Goal: Task Accomplishment & Management: Manage account settings

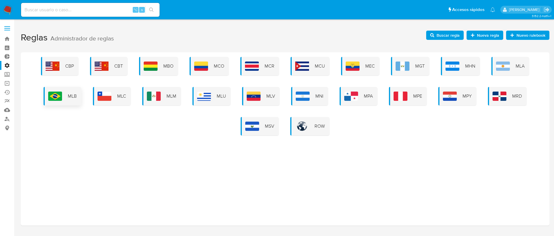
click at [74, 94] on span "MLB" at bounding box center [72, 96] width 9 height 6
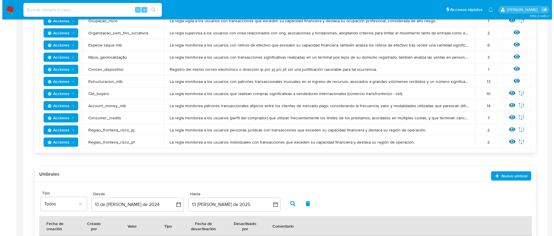
scroll to position [365, 0]
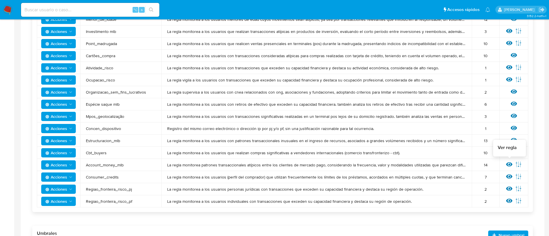
click at [509, 164] on icon at bounding box center [509, 164] width 6 height 4
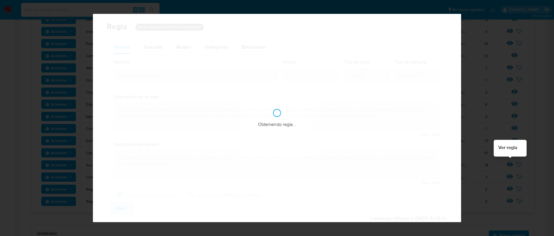
checkbox input "true"
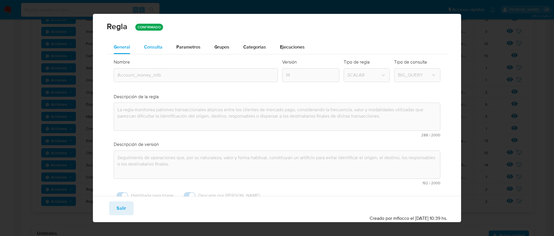
click at [147, 46] on span "Consulta" at bounding box center [153, 47] width 18 height 7
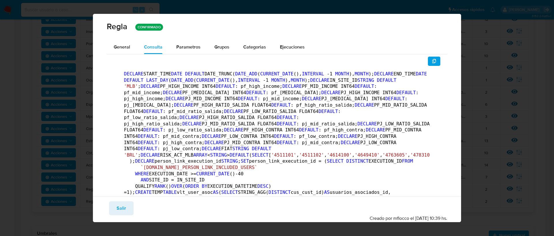
click at [126, 202] on button "Salir" at bounding box center [121, 208] width 25 height 14
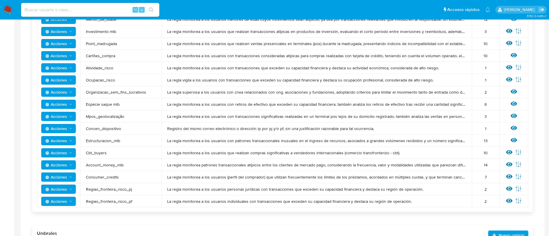
click at [64, 164] on span "Acciones" at bounding box center [56, 164] width 22 height 9
click at [67, 204] on button "Ver historico" at bounding box center [59, 207] width 52 height 14
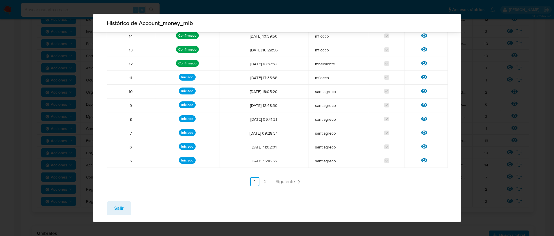
scroll to position [32, 0]
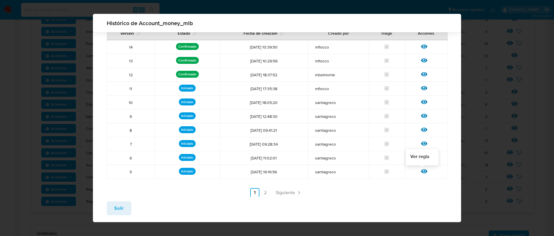
click at [421, 169] on icon at bounding box center [424, 171] width 6 height 4
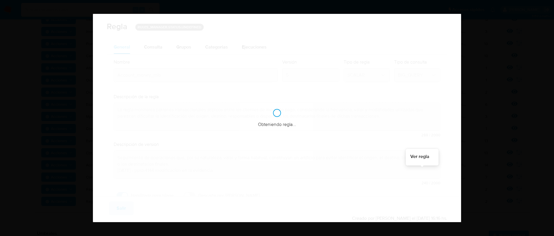
checkbox input "true"
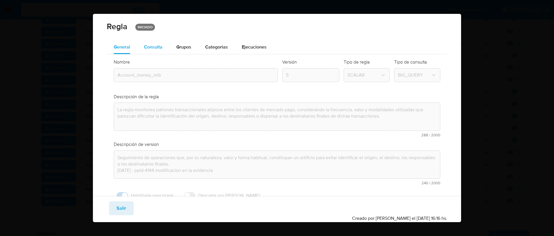
click at [141, 46] on button "Consulta" at bounding box center [153, 47] width 32 height 14
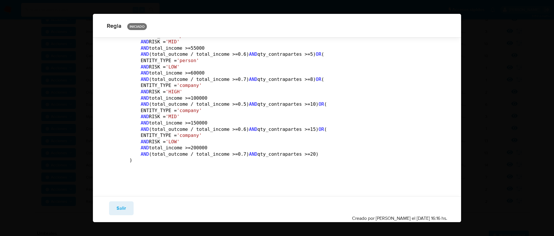
scroll to position [2419, 0]
click at [123, 208] on span "Salir" at bounding box center [121, 208] width 10 height 13
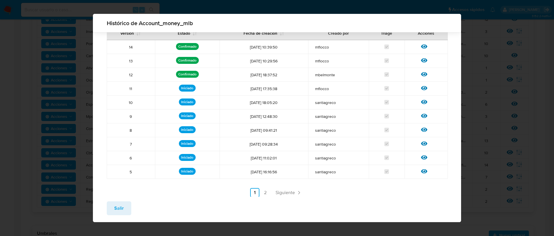
click at [264, 191] on link "2" at bounding box center [264, 192] width 9 height 9
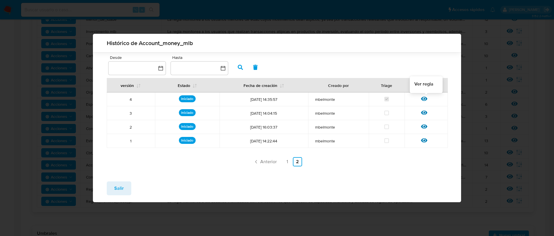
click at [425, 98] on icon at bounding box center [424, 98] width 6 height 6
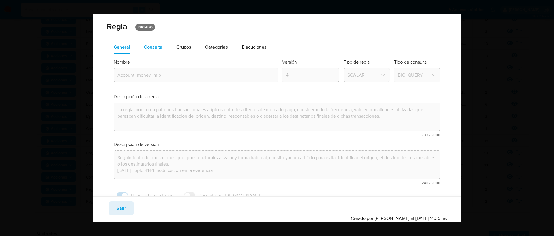
click at [157, 46] on span "Consulta" at bounding box center [153, 47] width 18 height 7
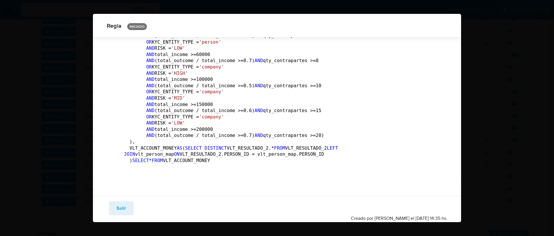
scroll to position [1912, 0]
click at [126, 209] on button "Salir" at bounding box center [121, 208] width 25 height 14
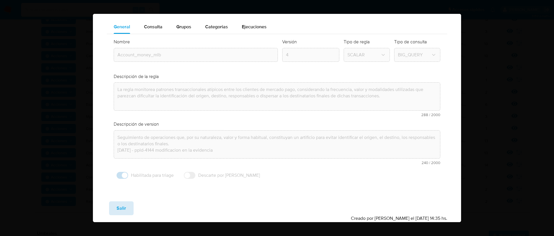
scroll to position [20, 0]
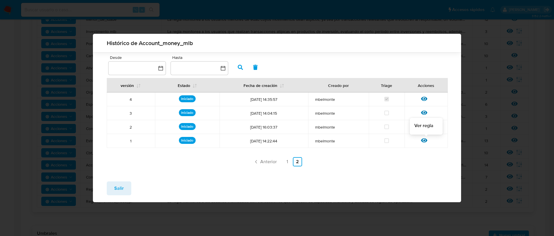
click at [426, 139] on icon at bounding box center [424, 140] width 6 height 6
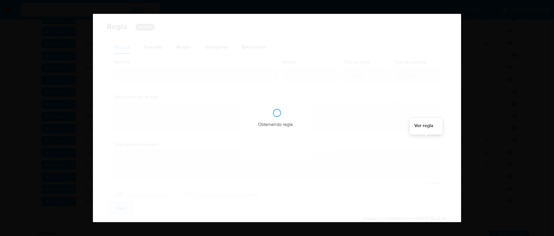
type input "Account_money_mlb"
type textarea "La regla monitorea patrones transaccionales atípicos entre los clientes de merc…"
type textarea "Seguimiento de operaciones que, por su naturaleza, valor y forma habitual, cons…"
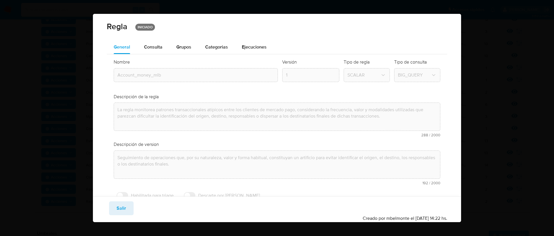
checkbox input "false"
click at [152, 48] on span "Consulta" at bounding box center [153, 47] width 18 height 7
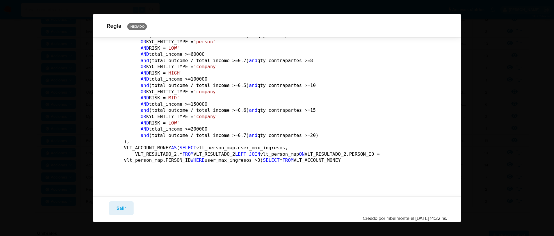
scroll to position [1927, 0]
click at [123, 211] on span "Salir" at bounding box center [121, 208] width 10 height 13
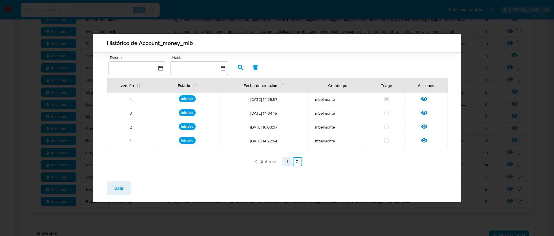
click at [285, 162] on link "1" at bounding box center [286, 161] width 9 height 9
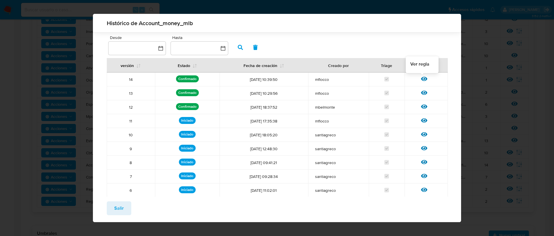
click at [422, 76] on icon at bounding box center [424, 79] width 6 height 6
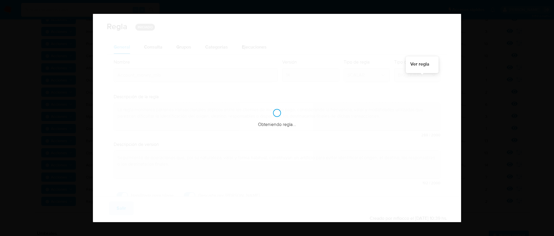
checkbox input "true"
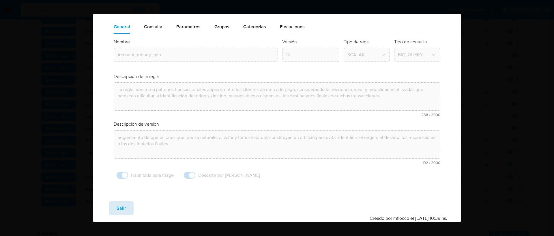
click at [128, 209] on button "Salir" at bounding box center [121, 208] width 25 height 14
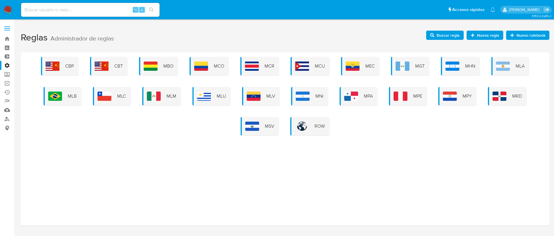
click at [57, 86] on div "CBP CBT MBO MCO MCR MCU MEC MGT MHN MLA MLB MLC MLM MLU MLV MNI MPA MPE MPY MRD…" at bounding box center [284, 96] width 519 height 78
click at [61, 97] on img at bounding box center [55, 95] width 14 height 9
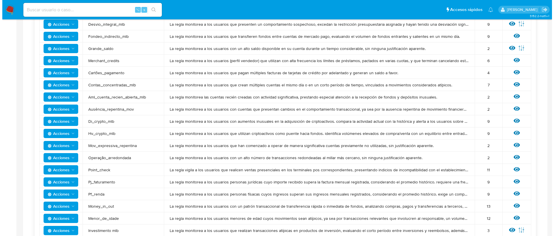
scroll to position [360, 0]
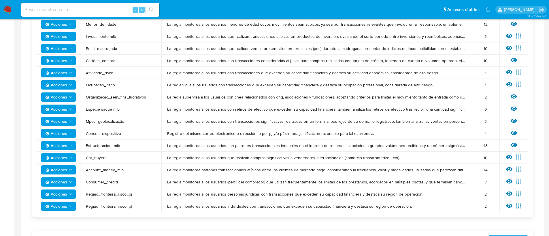
click at [57, 171] on span "Acciones" at bounding box center [56, 169] width 22 height 9
click at [60, 213] on button "Ver historico" at bounding box center [59, 212] width 52 height 14
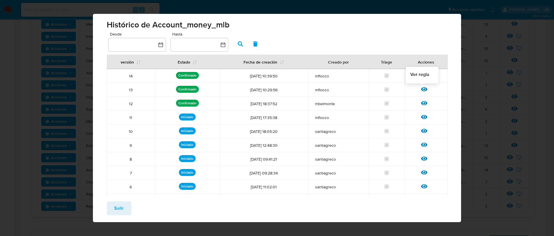
click at [421, 89] on icon at bounding box center [424, 89] width 6 height 6
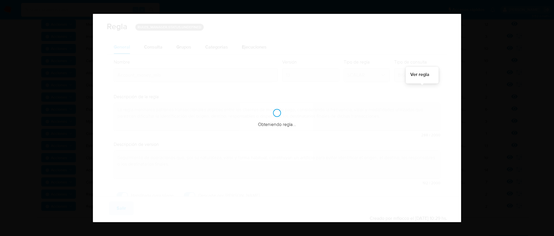
checkbox input "true"
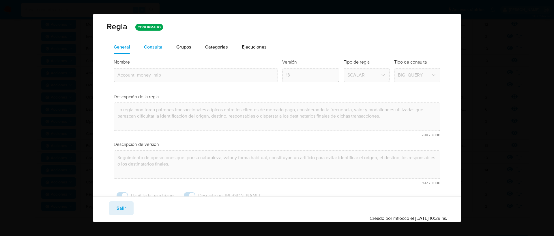
click at [157, 41] on div "Consulta" at bounding box center [153, 47] width 18 height 14
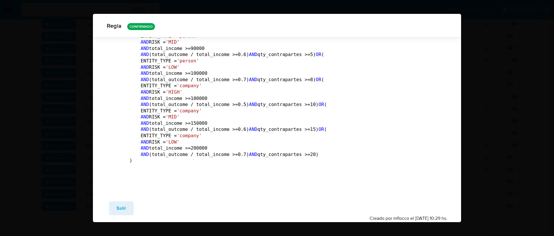
scroll to position [3117, 0]
click at [126, 208] on button "Salir" at bounding box center [121, 208] width 25 height 14
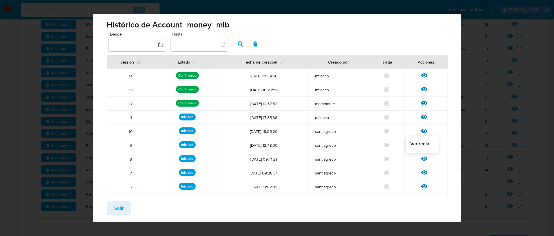
click at [421, 158] on icon at bounding box center [424, 158] width 6 height 4
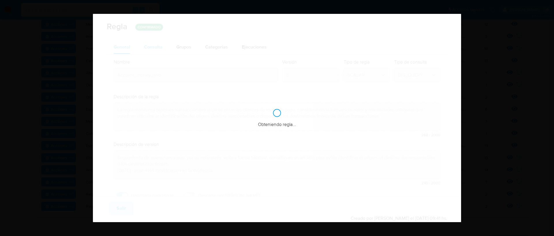
checkbox input "false"
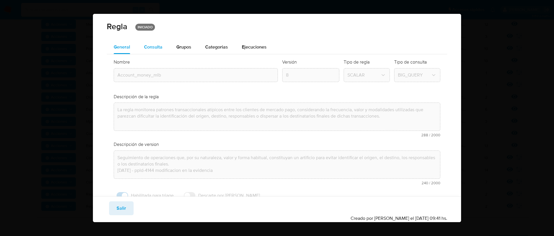
click at [155, 45] on span "Consulta" at bounding box center [153, 47] width 18 height 7
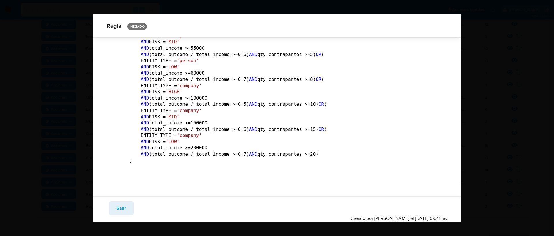
scroll to position [2918, 0]
click at [120, 207] on span "Salir" at bounding box center [121, 208] width 10 height 13
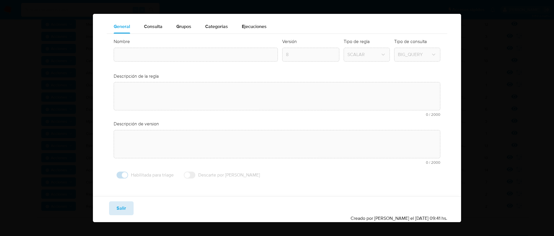
type textarea "La regla monitorea patrones transaccionales atípicos entre los clientes de merc…"
type input "Account_money_mlb"
type textarea "Seguimiento de operaciones que, por su naturaleza, valor y forma habitual, cons…"
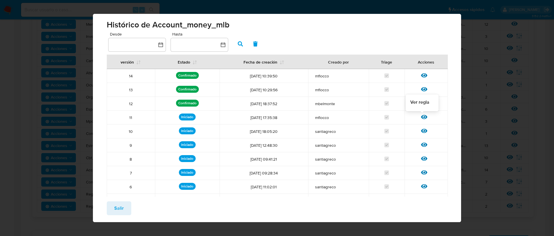
click at [421, 117] on icon at bounding box center [424, 117] width 6 height 6
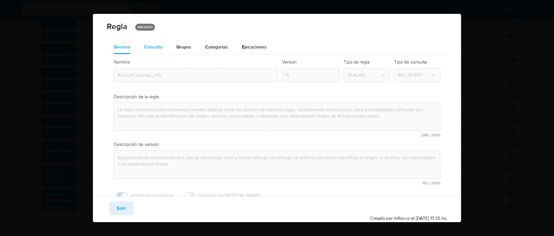
click at [147, 51] on div "Consulta" at bounding box center [153, 47] width 18 height 14
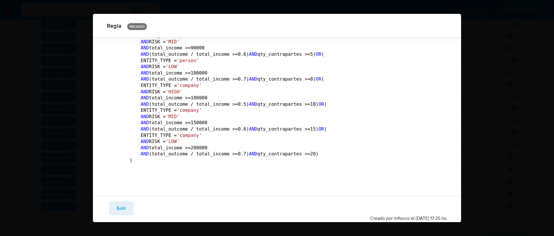
scroll to position [2954, 0]
click at [127, 211] on button "Salir" at bounding box center [121, 208] width 25 height 14
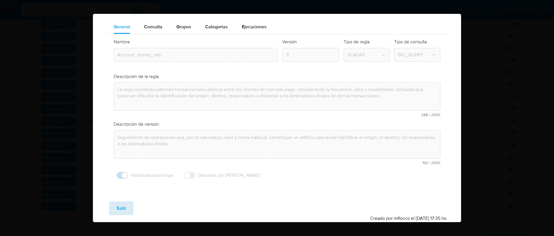
scroll to position [20, 0]
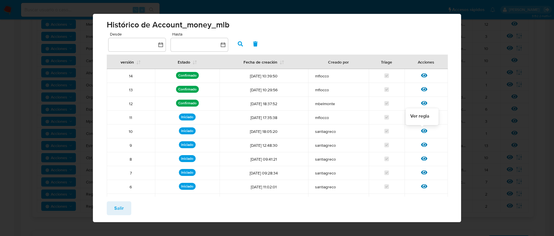
click at [421, 129] on icon at bounding box center [424, 130] width 6 height 6
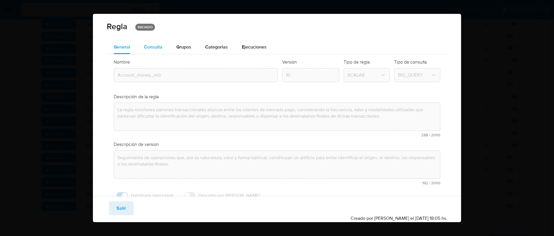
click at [144, 47] on span "Consulta" at bounding box center [153, 47] width 18 height 7
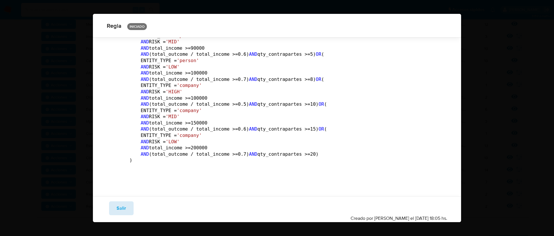
click at [120, 210] on span "Salir" at bounding box center [121, 208] width 10 height 13
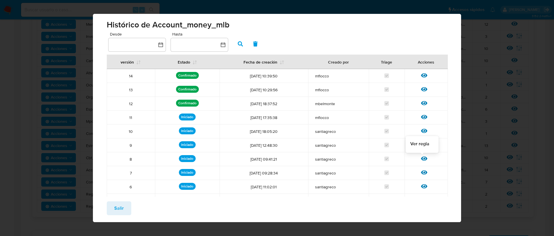
click at [421, 160] on icon at bounding box center [424, 158] width 6 height 6
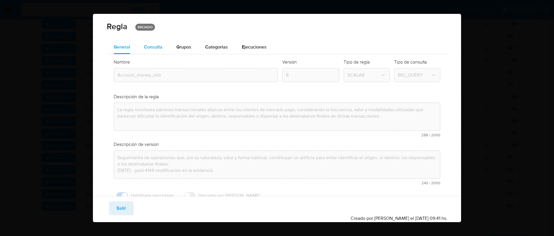
click at [158, 49] on span "Consulta" at bounding box center [153, 47] width 18 height 7
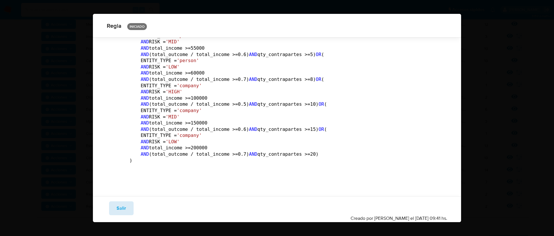
click at [125, 208] on span "Salir" at bounding box center [121, 208] width 10 height 13
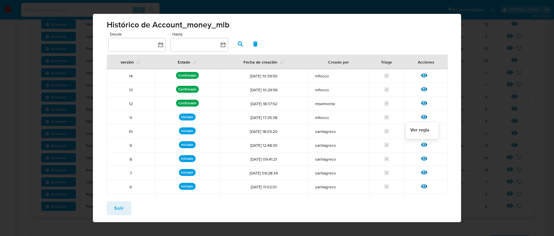
click at [421, 143] on icon at bounding box center [424, 144] width 6 height 4
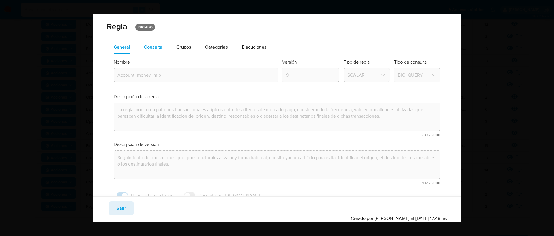
click at [157, 50] on span "Consulta" at bounding box center [153, 47] width 18 height 7
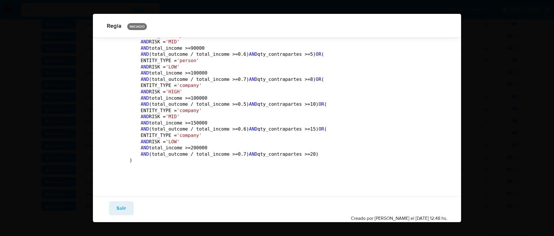
scroll to position [2929, 0]
click at [127, 207] on button "Salir" at bounding box center [121, 208] width 25 height 14
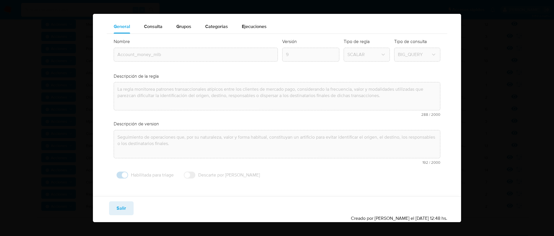
scroll to position [20, 0]
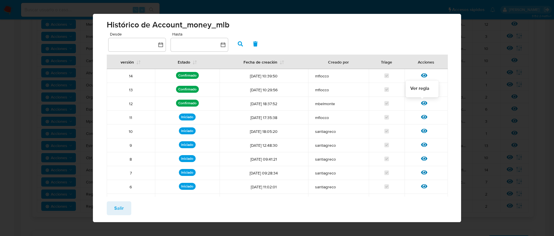
click at [421, 102] on icon at bounding box center [424, 103] width 6 height 6
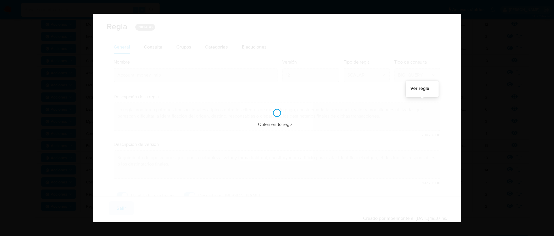
checkbox input "true"
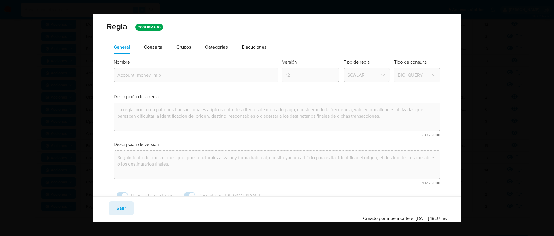
click at [144, 44] on span "Consulta" at bounding box center [153, 47] width 18 height 7
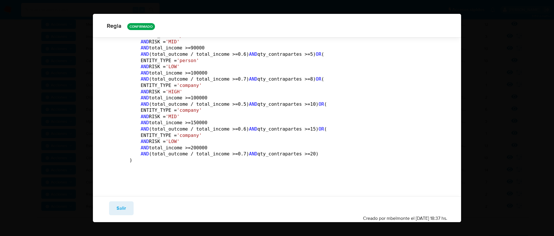
scroll to position [2907, 0]
click at [122, 209] on span "Salir" at bounding box center [121, 208] width 10 height 13
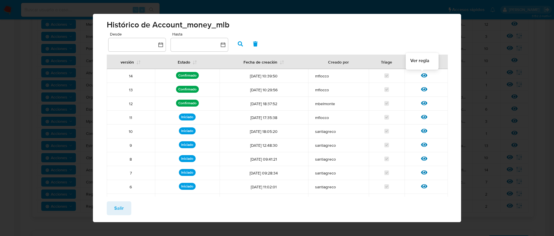
click at [421, 75] on icon at bounding box center [424, 75] width 6 height 4
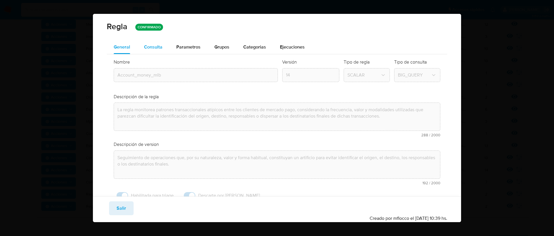
click at [144, 48] on span "Consulta" at bounding box center [153, 47] width 18 height 7
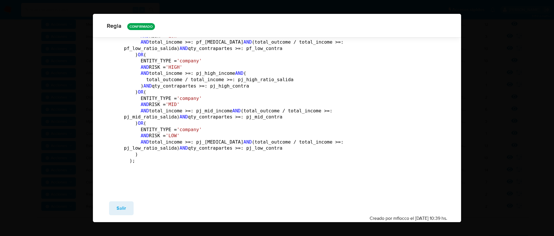
scroll to position [3671, 0]
click at [119, 205] on span "Salir" at bounding box center [121, 208] width 10 height 13
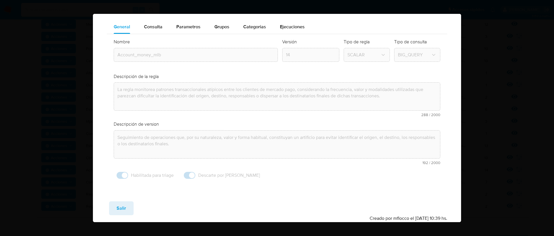
scroll to position [20, 0]
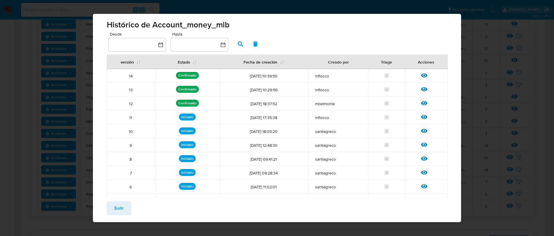
click at [123, 205] on span "Salir" at bounding box center [119, 208] width 10 height 13
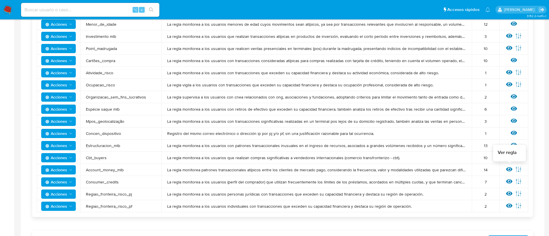
click at [510, 169] on icon at bounding box center [509, 169] width 6 height 4
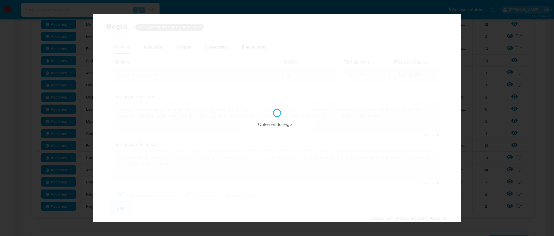
checkbox input "true"
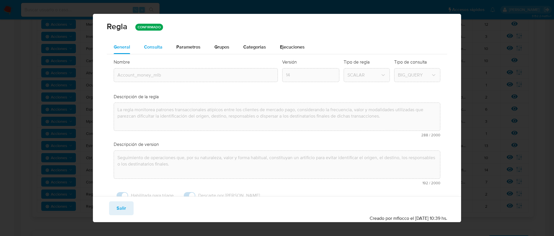
click at [153, 49] on span "Consulta" at bounding box center [153, 47] width 18 height 7
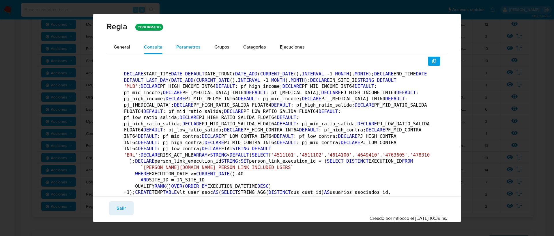
click at [190, 46] on span "Parametros" at bounding box center [188, 47] width 24 height 7
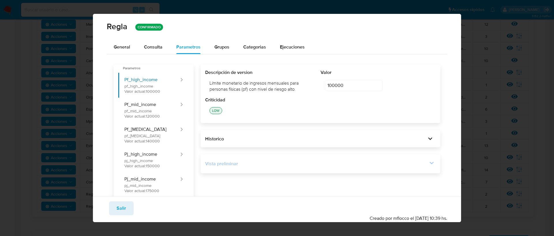
click at [289, 163] on div "Vista preliminar" at bounding box center [316, 163] width 223 height 6
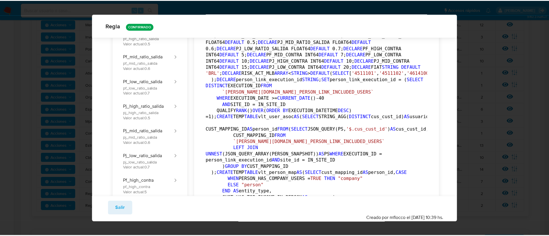
scroll to position [0, 0]
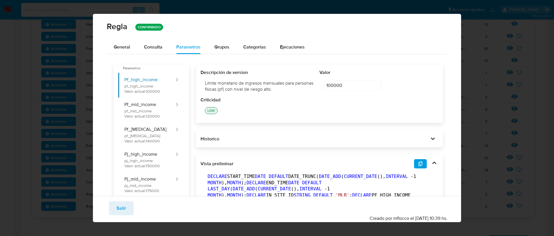
click at [121, 208] on span "Salir" at bounding box center [121, 208] width 10 height 13
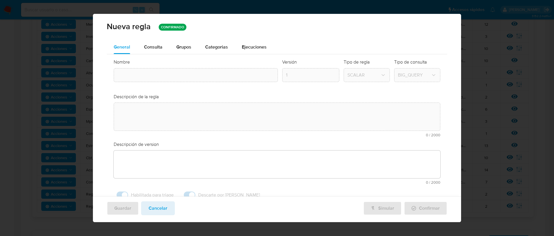
type input "Account_money_mlb"
type textarea "La regla monitorea patrones transaccionales atípicos entre los clientes de merc…"
type textarea "Seguimiento de operaciones que, por su naturaleza, valor y forma habitual, cons…"
